Goal: Check status: Check status

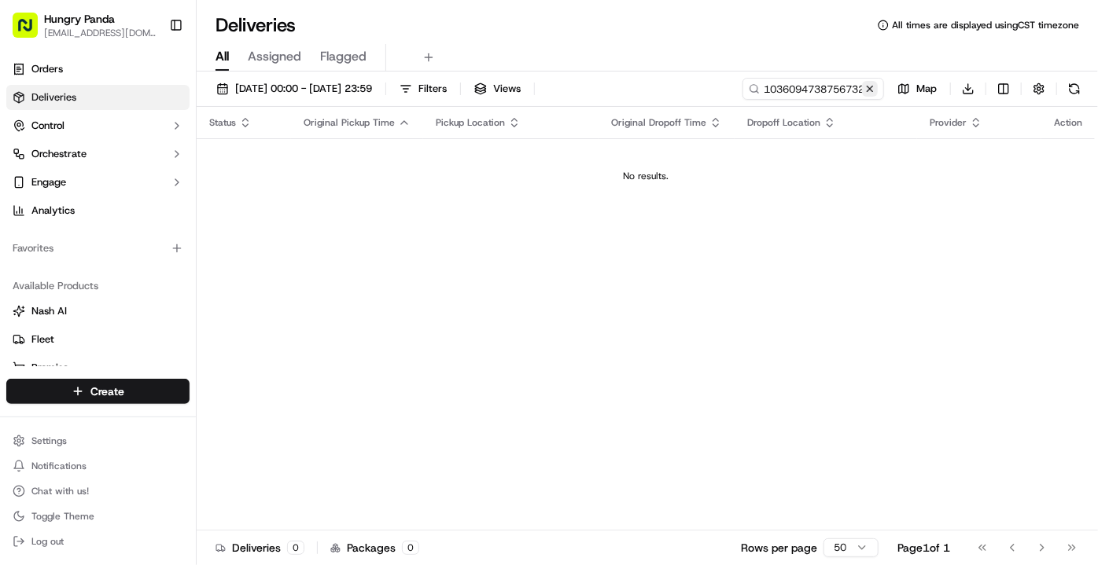
click at [872, 88] on button at bounding box center [870, 89] width 16 height 16
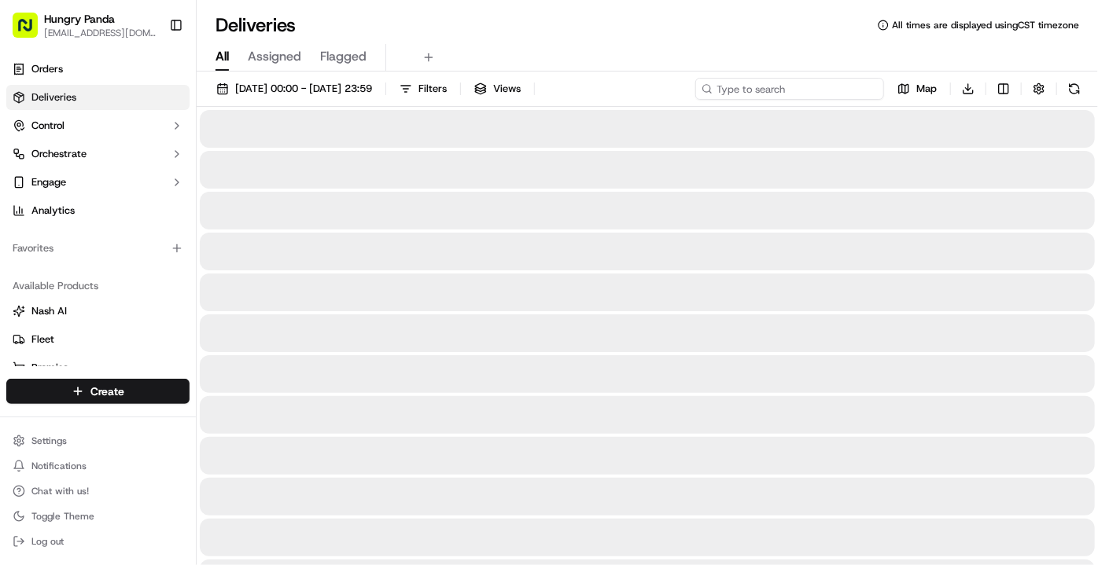
click at [831, 84] on input at bounding box center [789, 89] width 189 height 22
paste input "4141071808958729802131"
type input "4141071808958729802131"
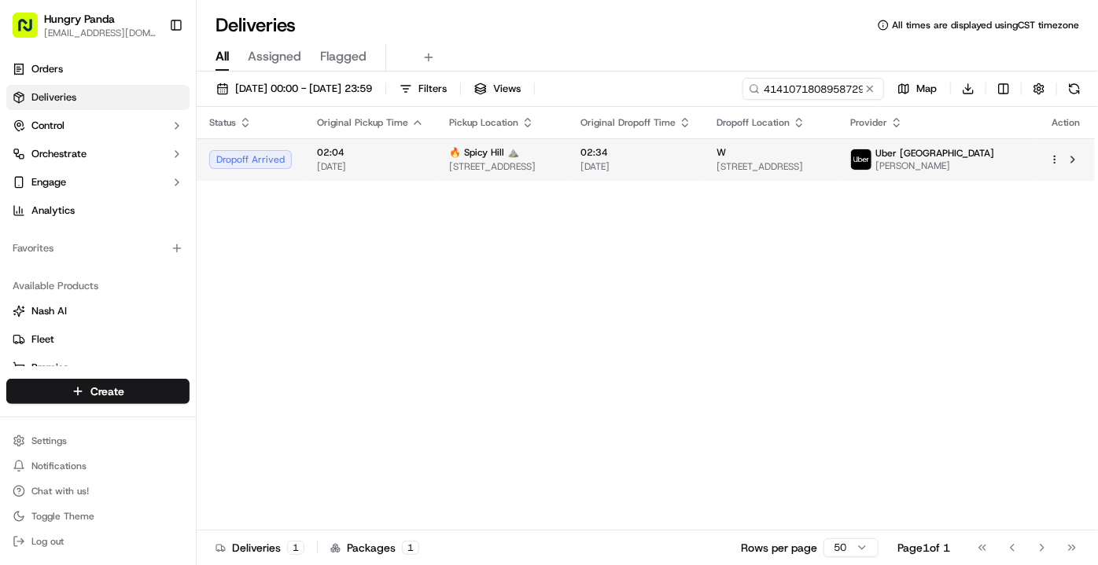
click at [691, 163] on span "[DATE]" at bounding box center [635, 166] width 111 height 13
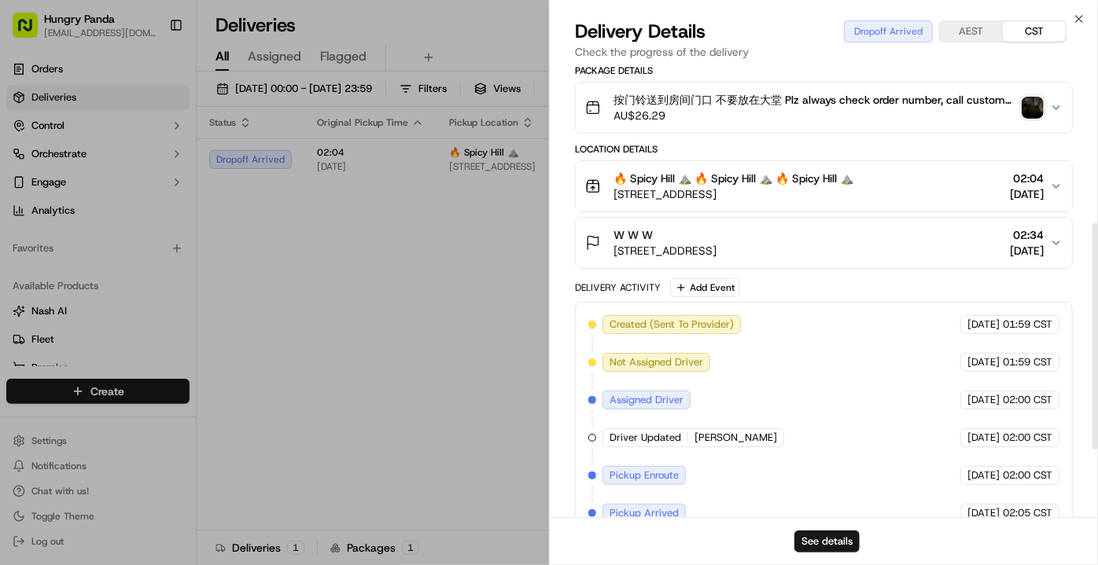
scroll to position [447, 0]
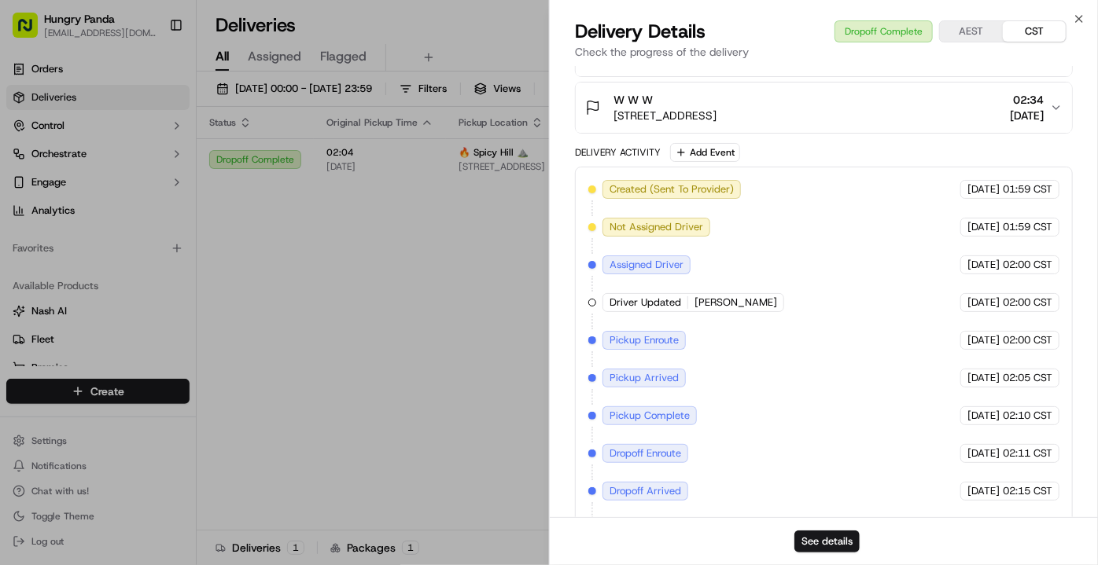
drag, startPoint x: 392, startPoint y: 385, endPoint x: 414, endPoint y: 355, distance: 37.6
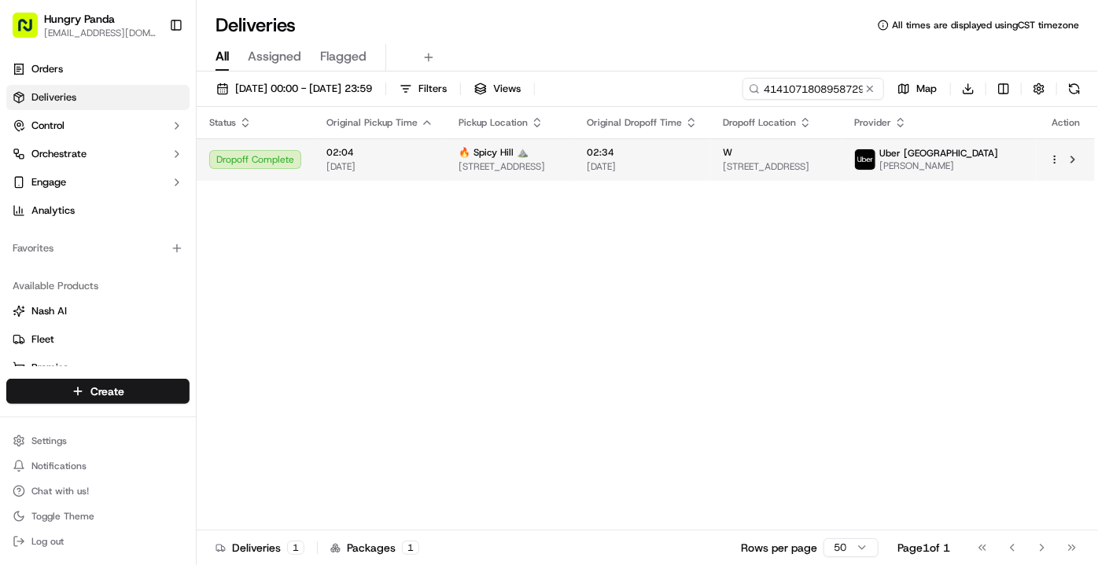
click at [698, 157] on span "02:34" at bounding box center [642, 152] width 111 height 13
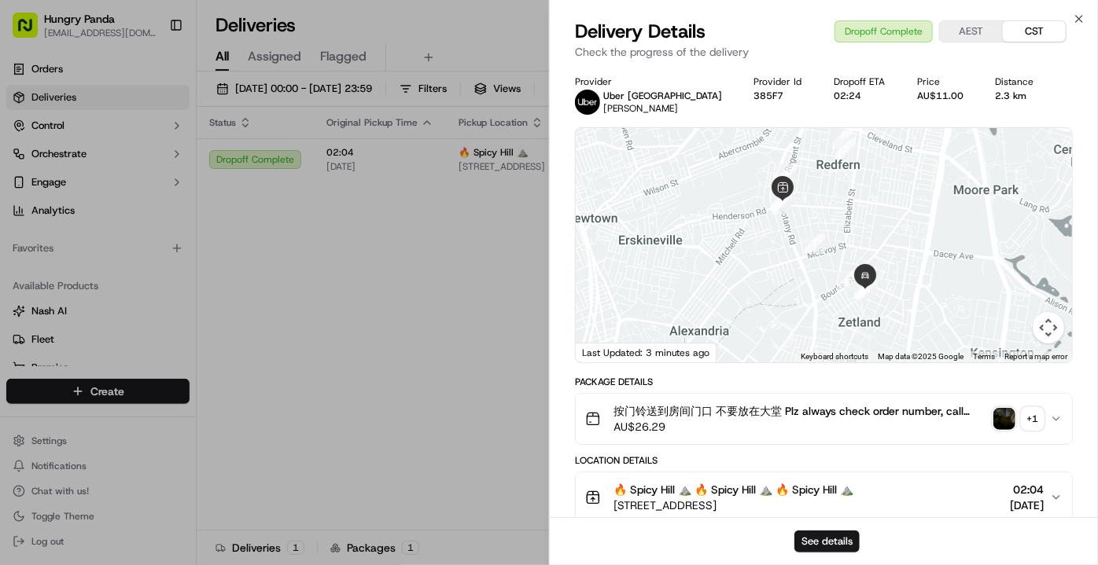
click at [1002, 423] on img "button" at bounding box center [1004, 419] width 22 height 22
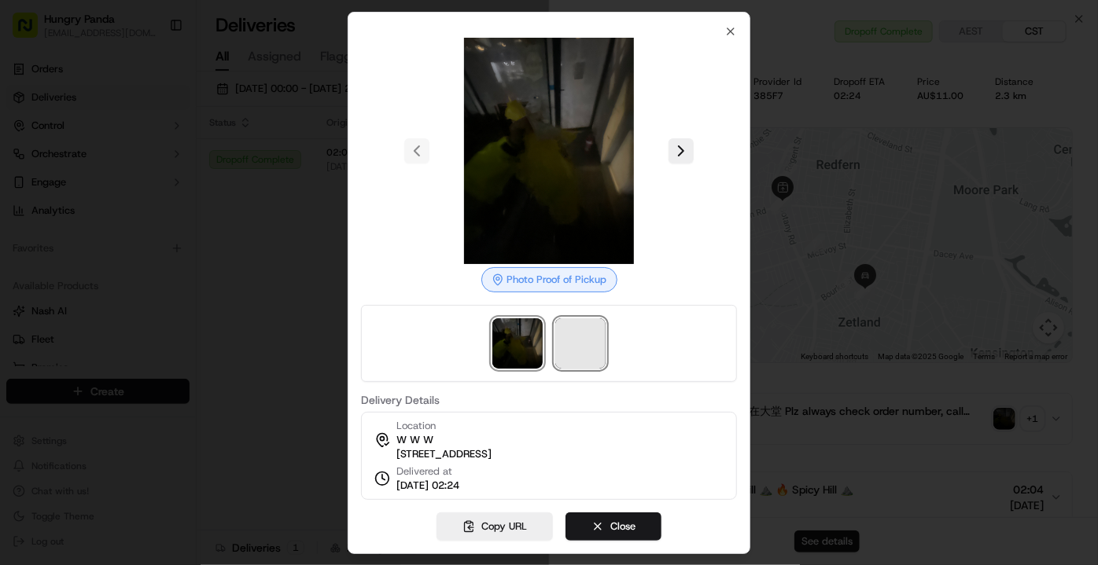
click at [568, 324] on span at bounding box center [580, 344] width 50 height 50
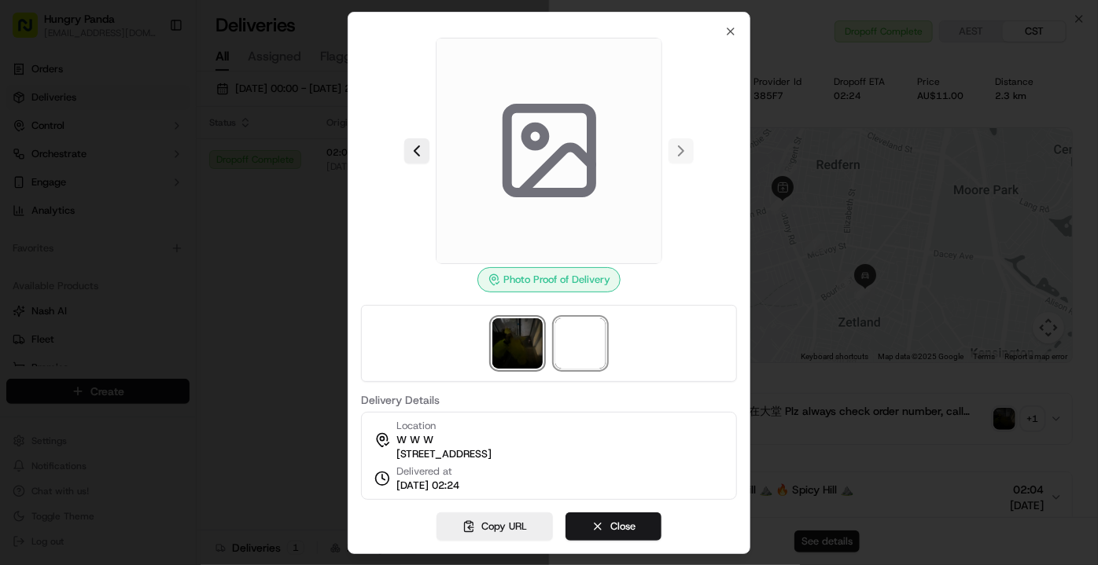
click at [516, 338] on img at bounding box center [517, 344] width 50 height 50
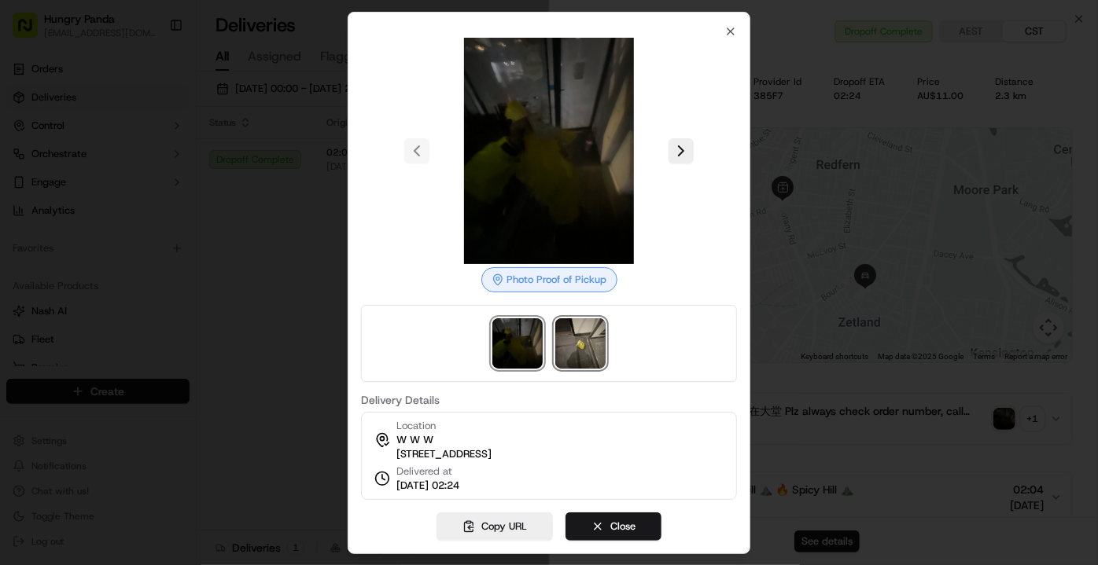
click at [580, 337] on img at bounding box center [580, 344] width 50 height 50
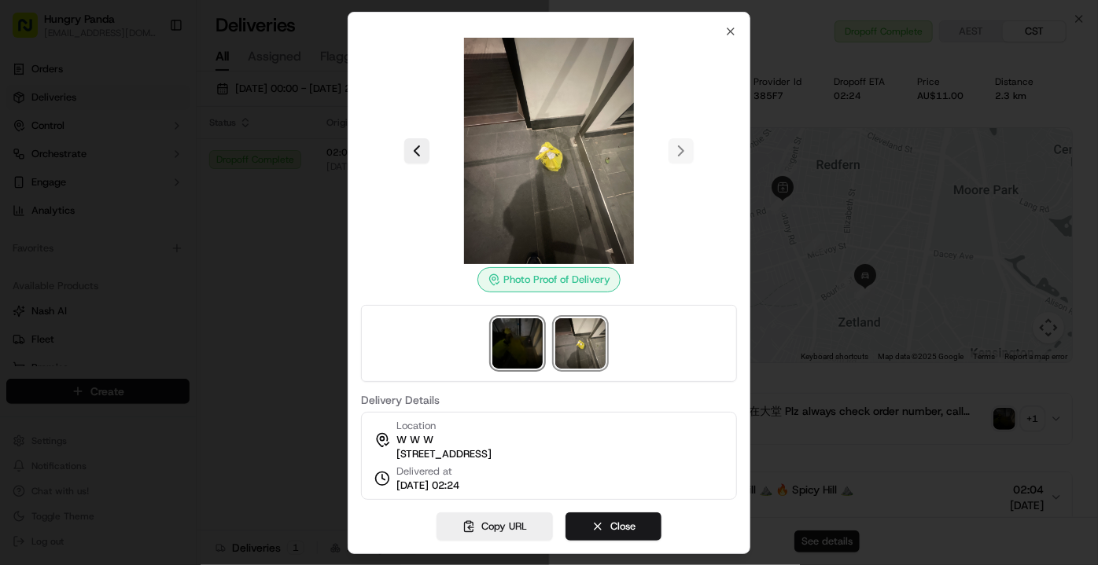
click at [510, 341] on img at bounding box center [517, 344] width 50 height 50
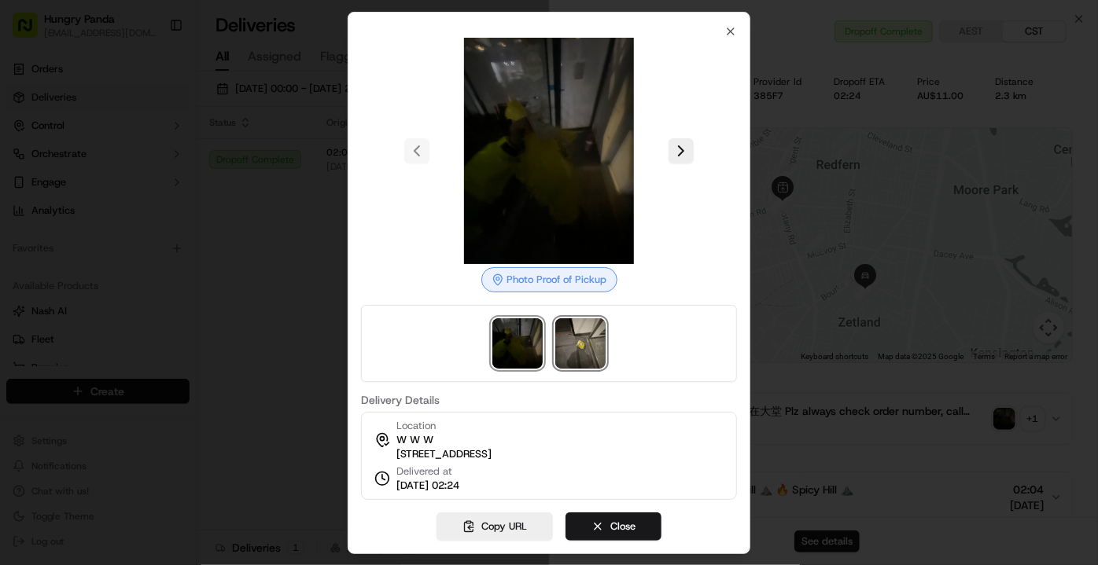
click at [573, 351] on img at bounding box center [580, 344] width 50 height 50
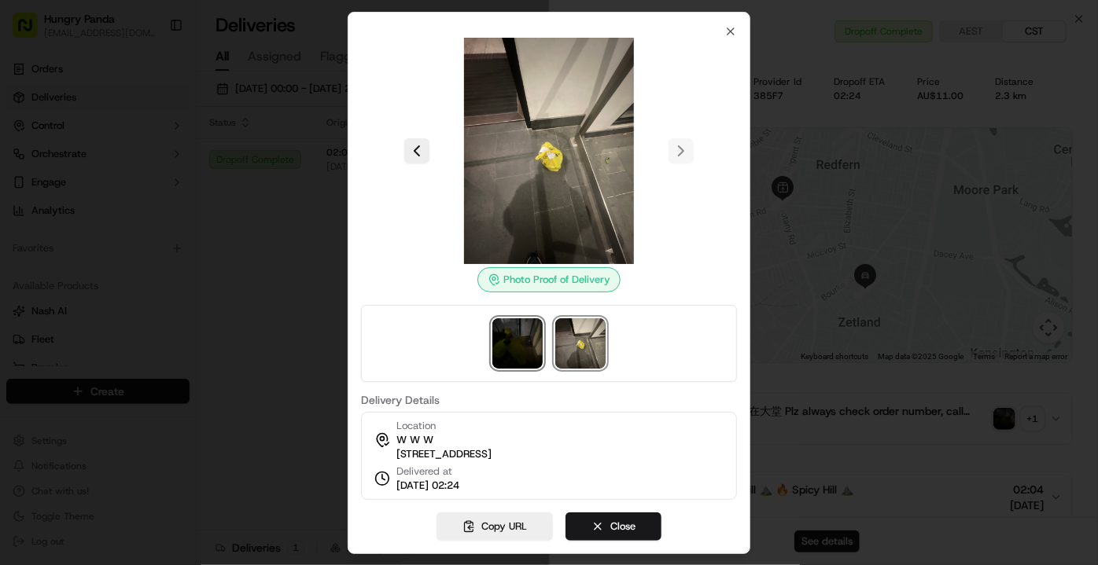
click at [514, 344] on img at bounding box center [517, 344] width 50 height 50
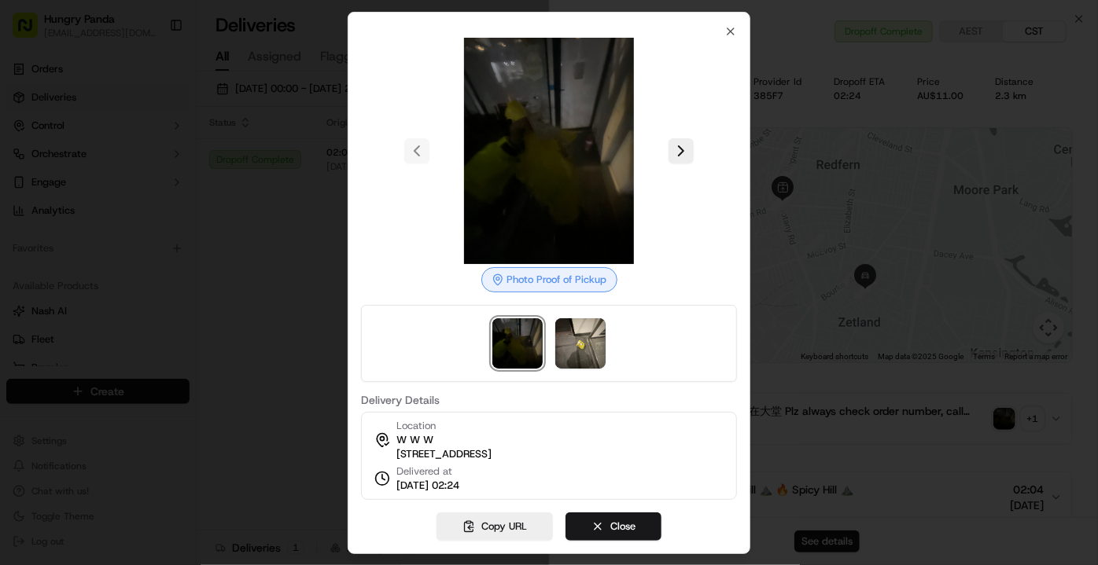
click at [243, 272] on div at bounding box center [549, 282] width 1098 height 565
